Goal: Transaction & Acquisition: Purchase product/service

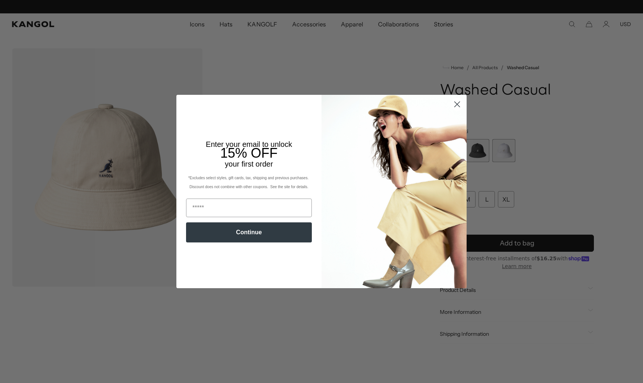
scroll to position [0, 153]
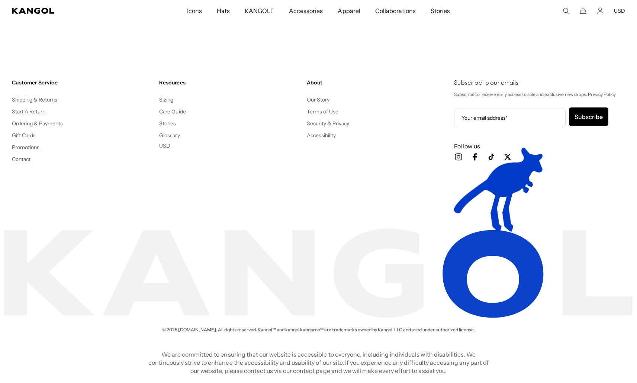
scroll to position [0, 153]
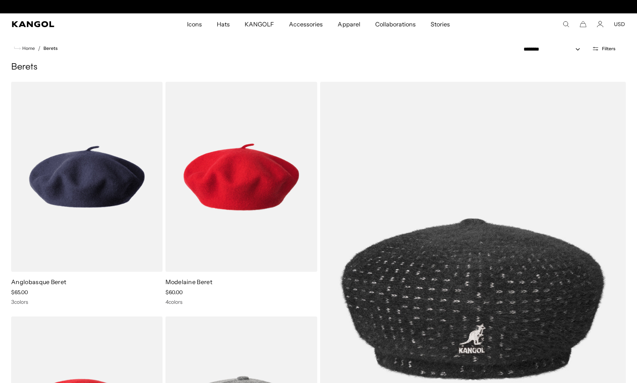
scroll to position [0, 153]
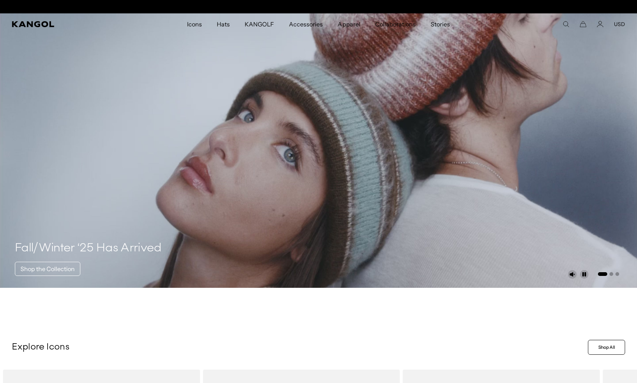
scroll to position [0, 153]
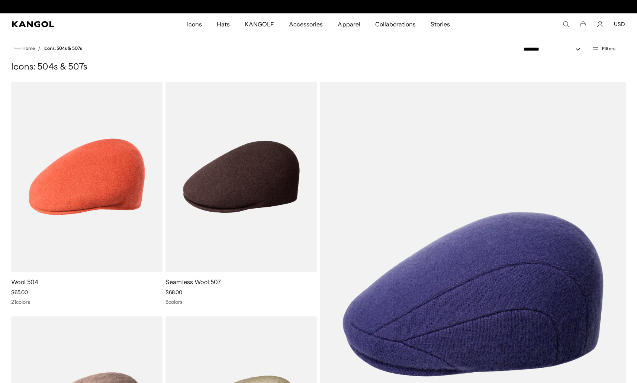
scroll to position [0, 153]
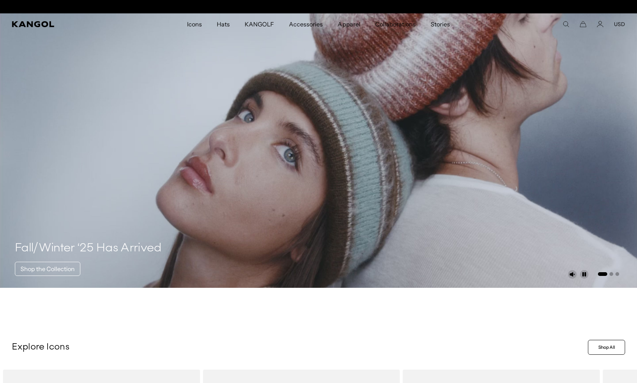
scroll to position [0, 153]
